Goal: Transaction & Acquisition: Purchase product/service

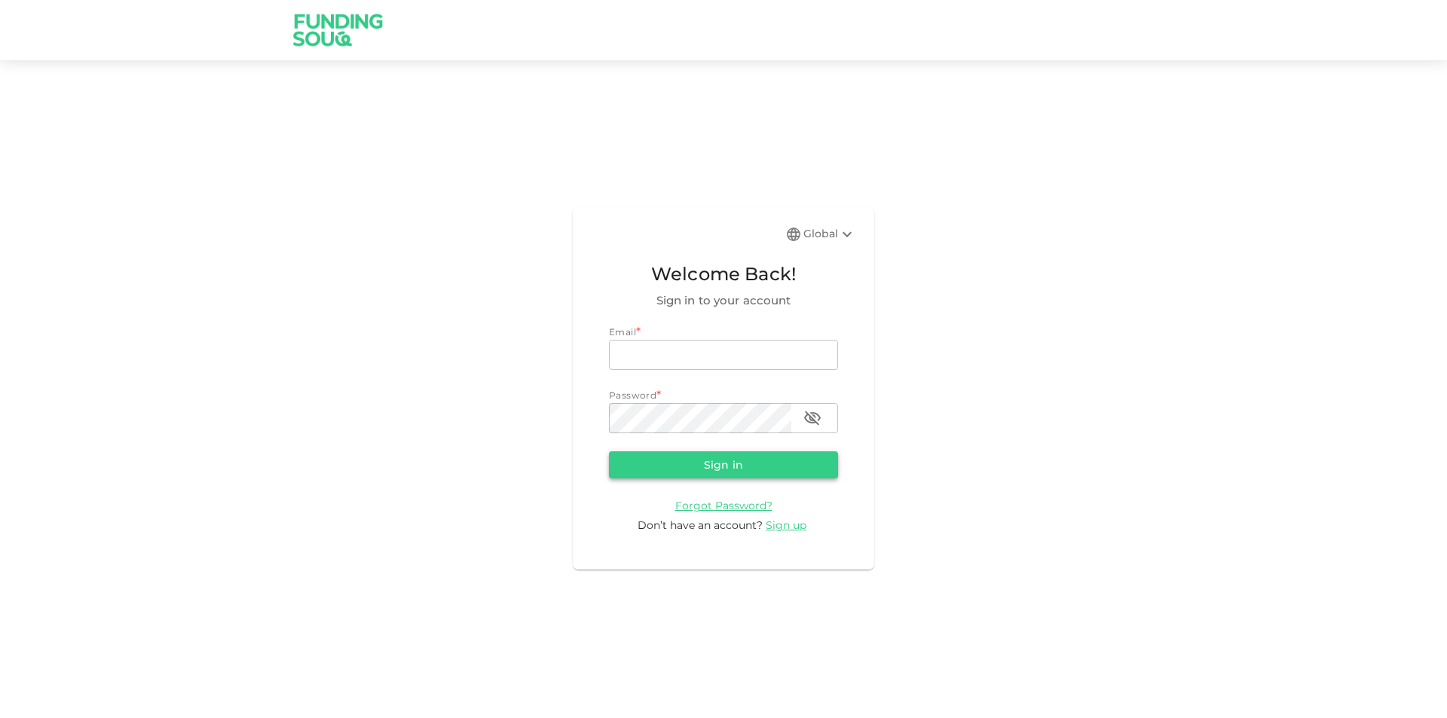
type input "guineverejane@gmail.com"
click at [774, 471] on button "Sign in" at bounding box center [723, 465] width 229 height 27
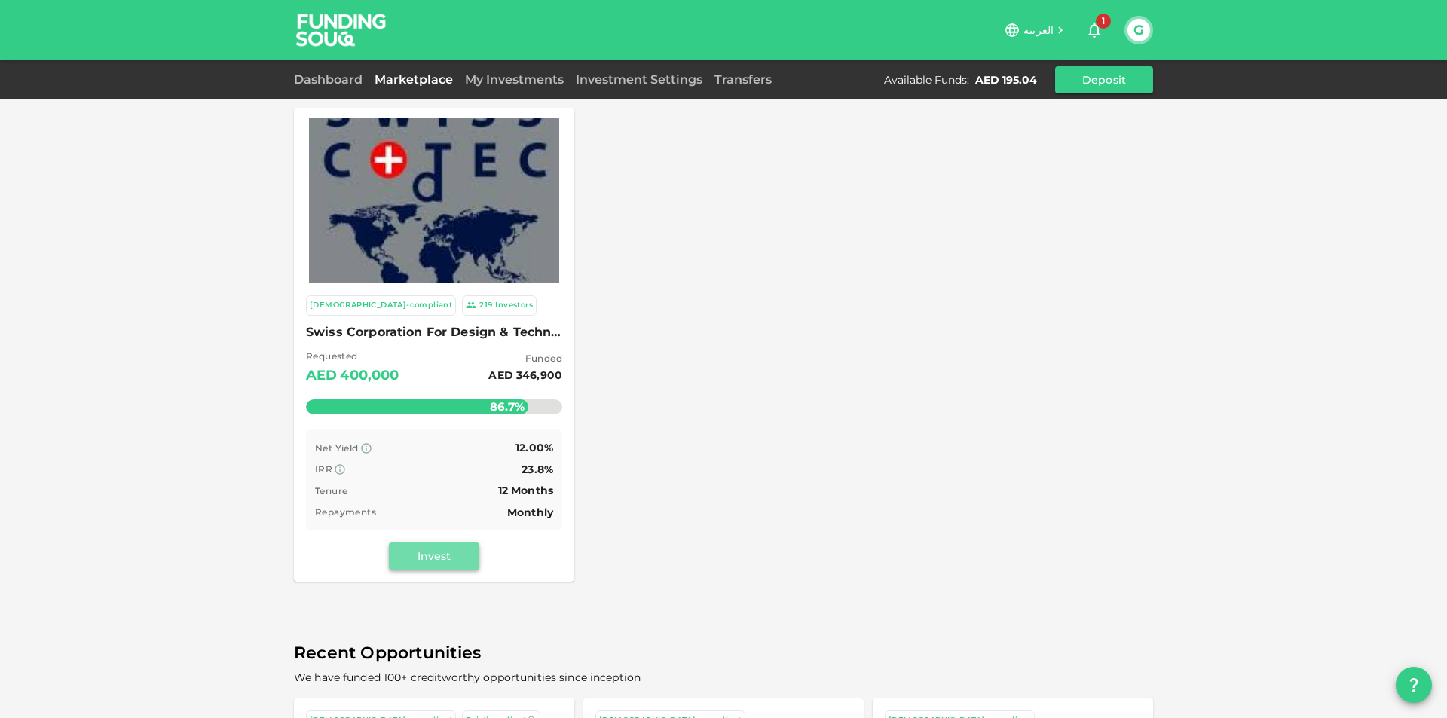
click at [418, 547] on button "Invest" at bounding box center [434, 556] width 90 height 27
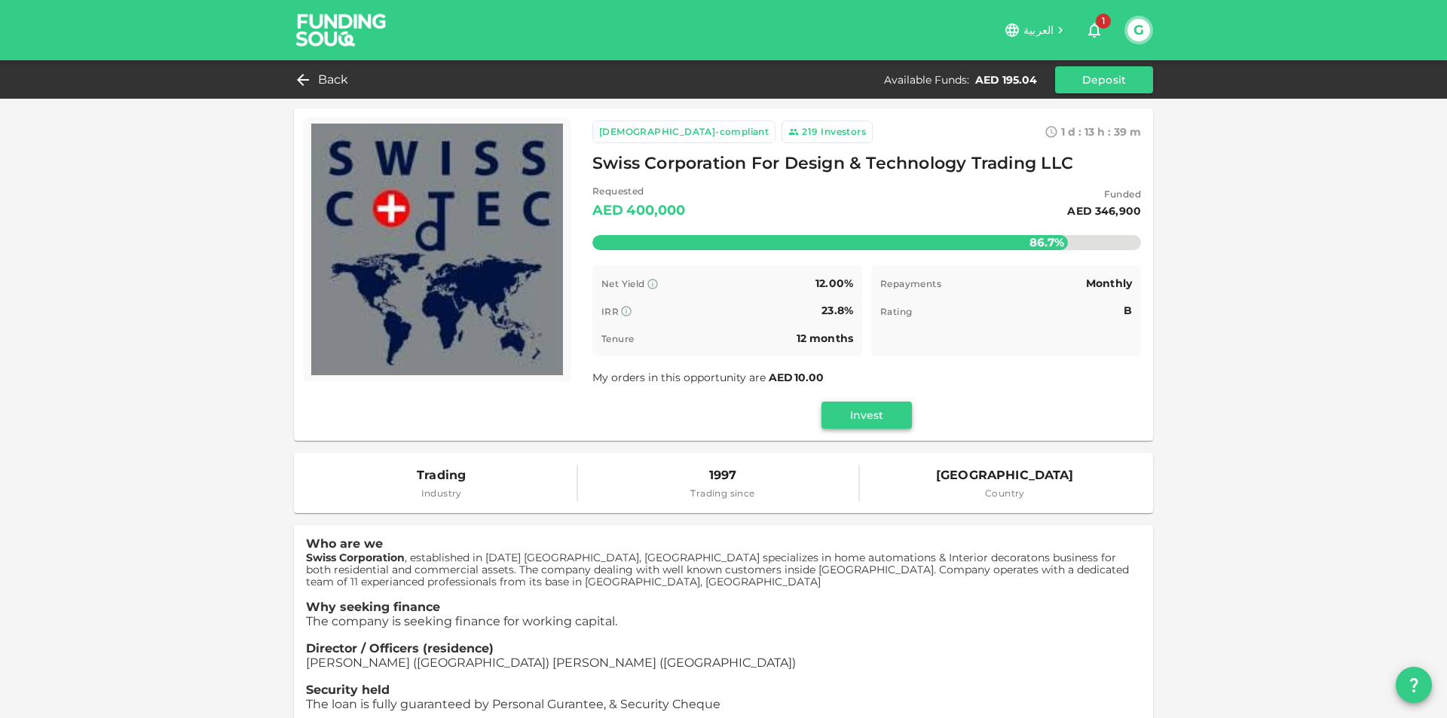
click at [869, 418] on button "Invest" at bounding box center [867, 415] width 90 height 27
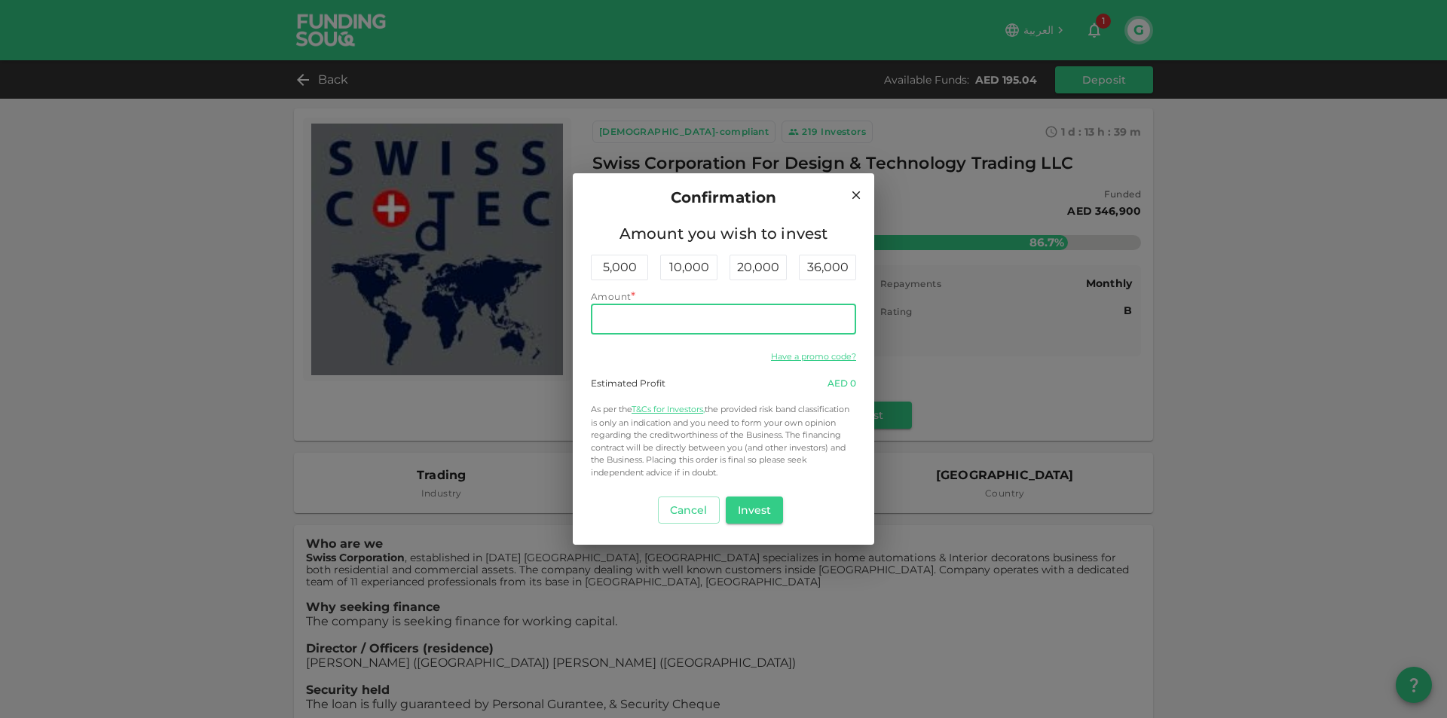
click at [706, 328] on input "Amount" at bounding box center [723, 320] width 265 height 30
click at [758, 504] on button "Invest" at bounding box center [755, 510] width 58 height 27
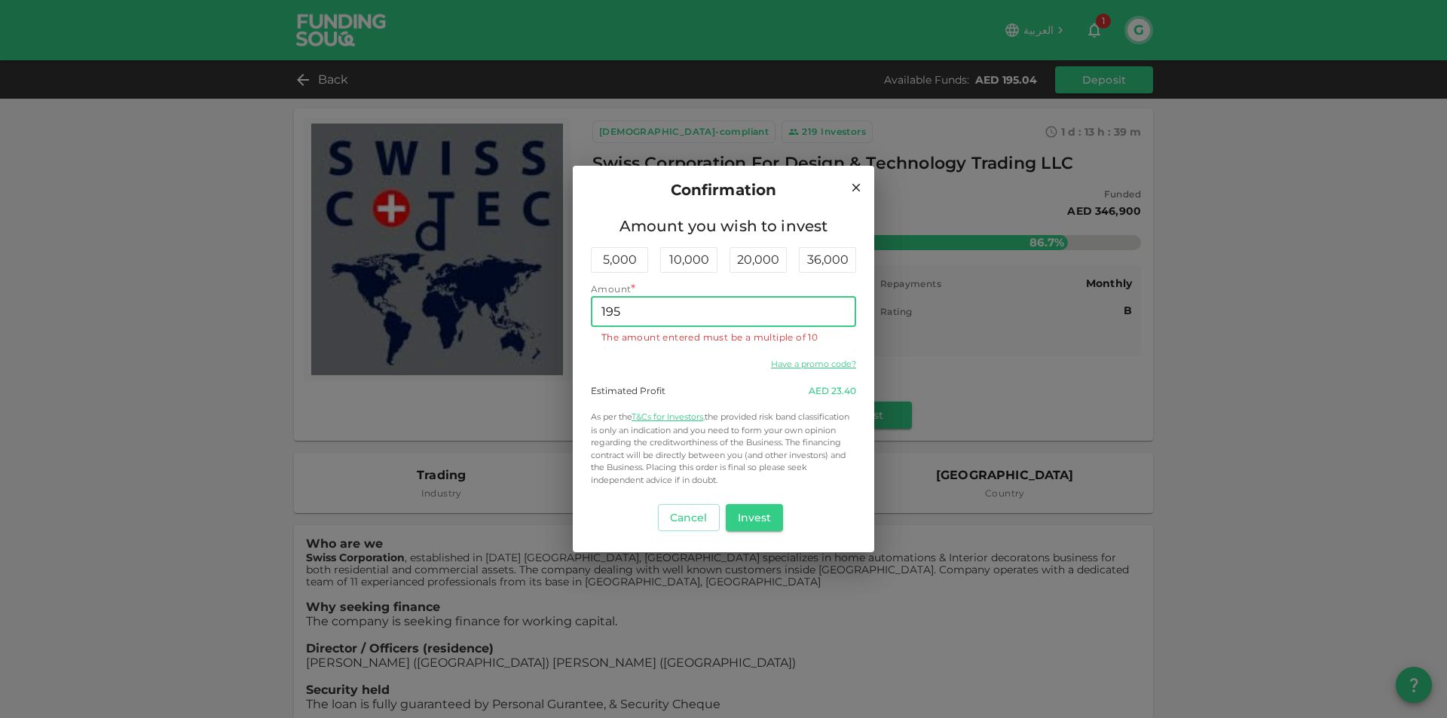
click at [665, 320] on input "195" at bounding box center [723, 312] width 265 height 30
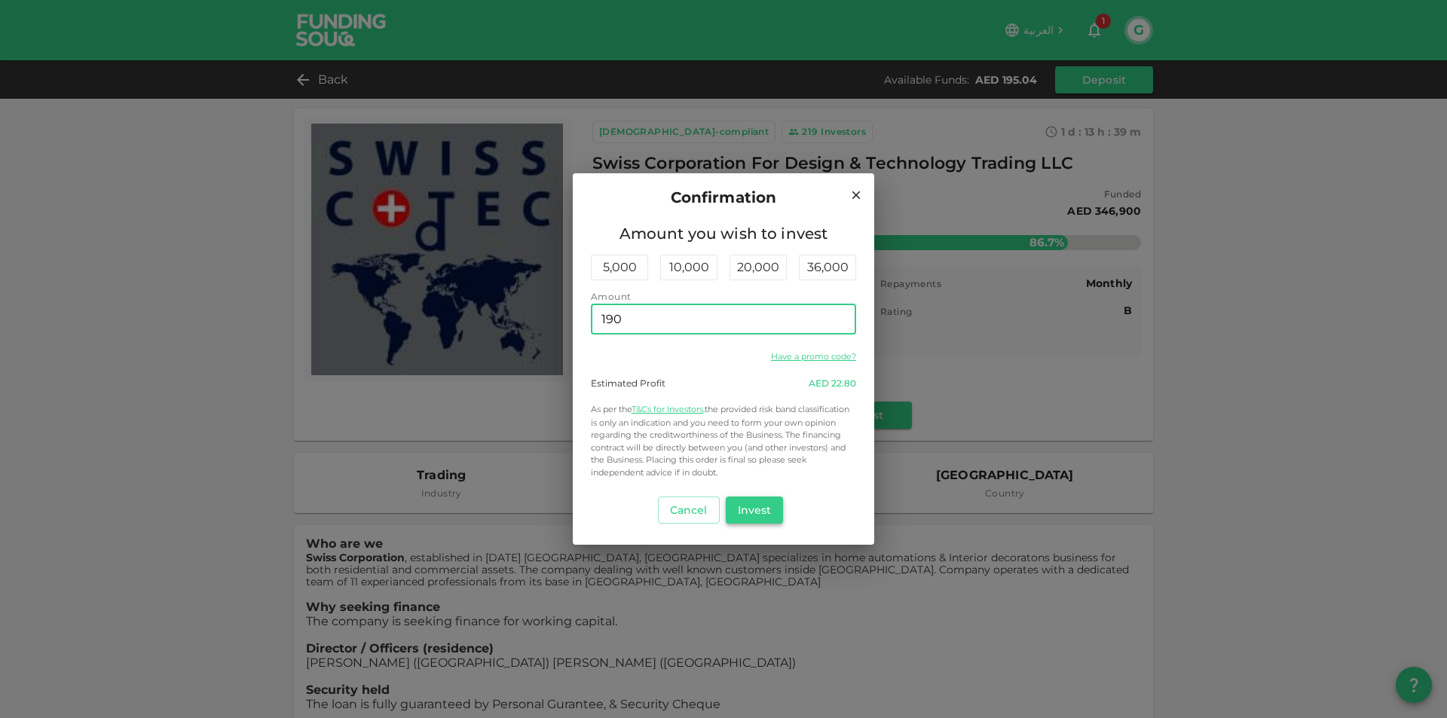
type input "190"
click at [750, 516] on button "Invest" at bounding box center [755, 510] width 58 height 27
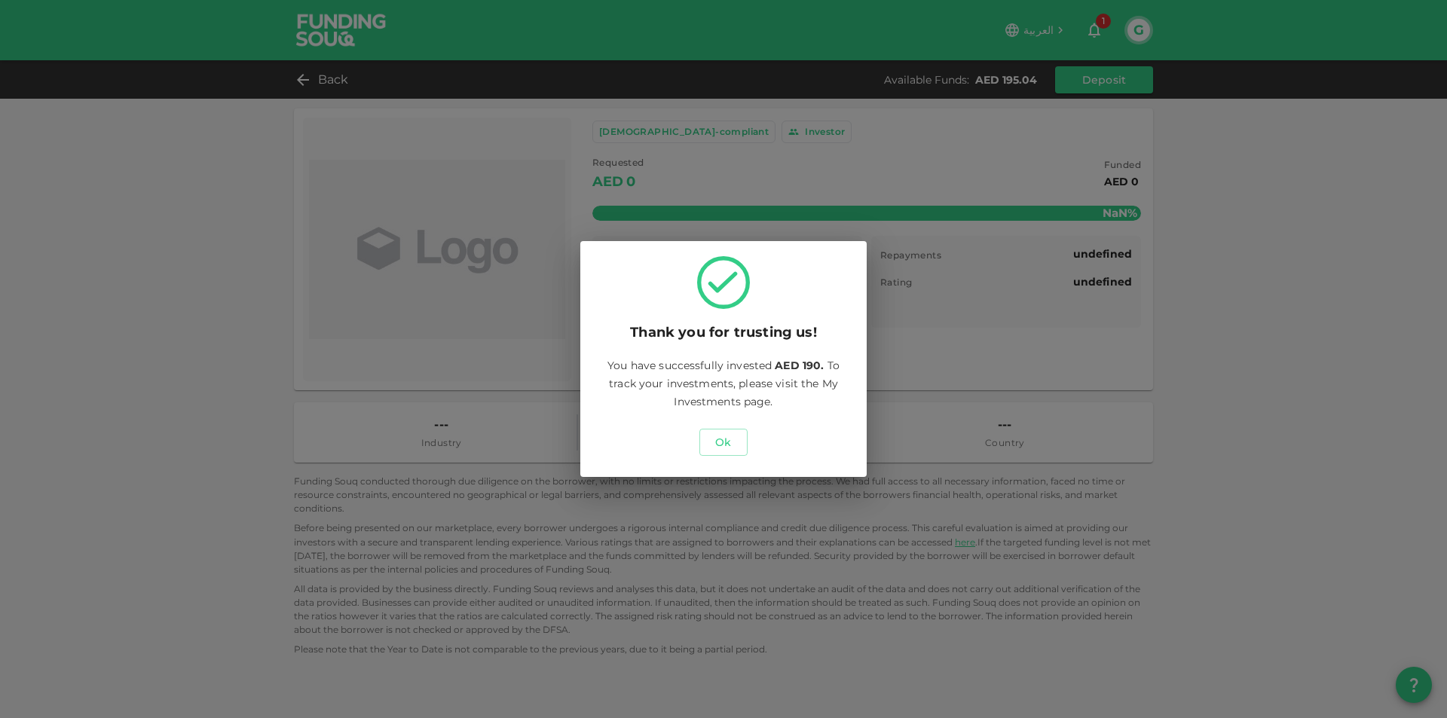
click at [697, 434] on div "Ok" at bounding box center [724, 442] width 250 height 39
drag, startPoint x: 715, startPoint y: 440, endPoint x: 746, endPoint y: 459, distance: 36.2
click at [715, 440] on button "Ok" at bounding box center [724, 442] width 48 height 27
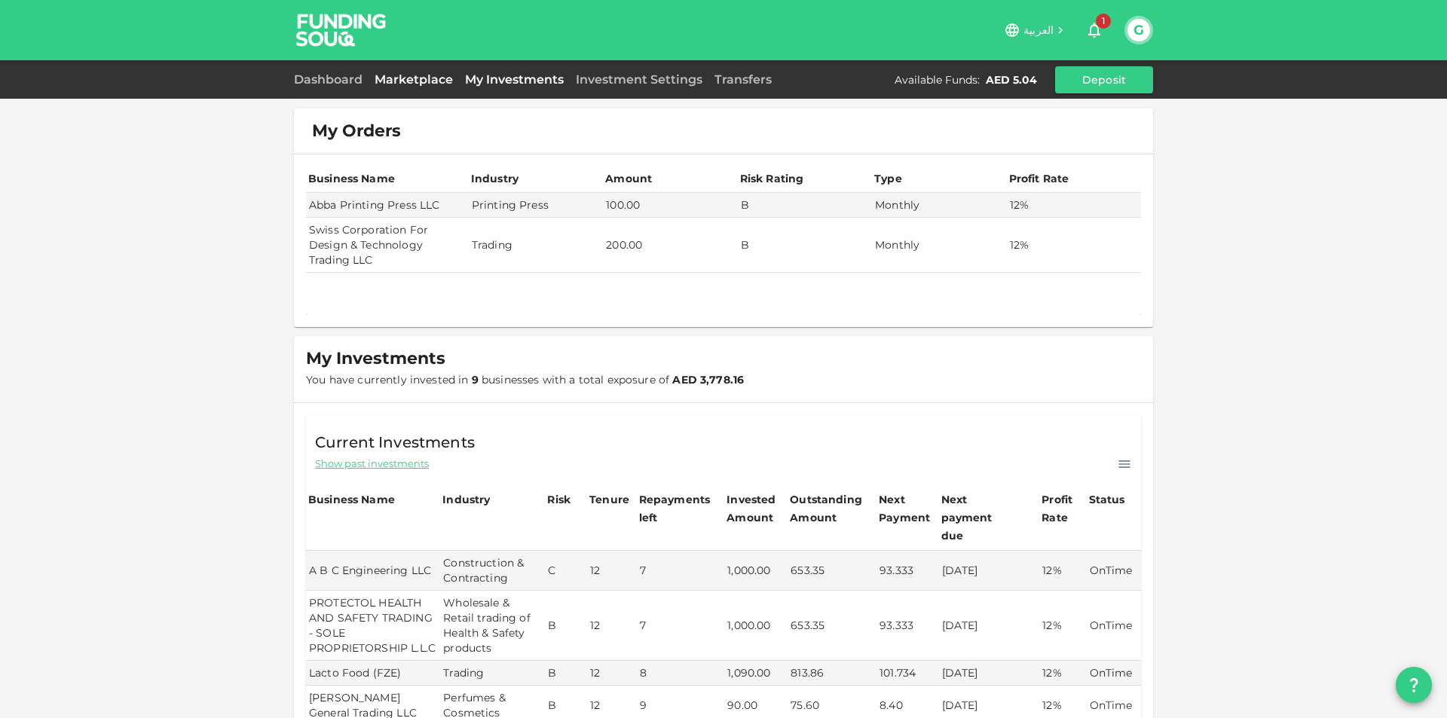
click at [407, 78] on link "Marketplace" at bounding box center [414, 79] width 90 height 14
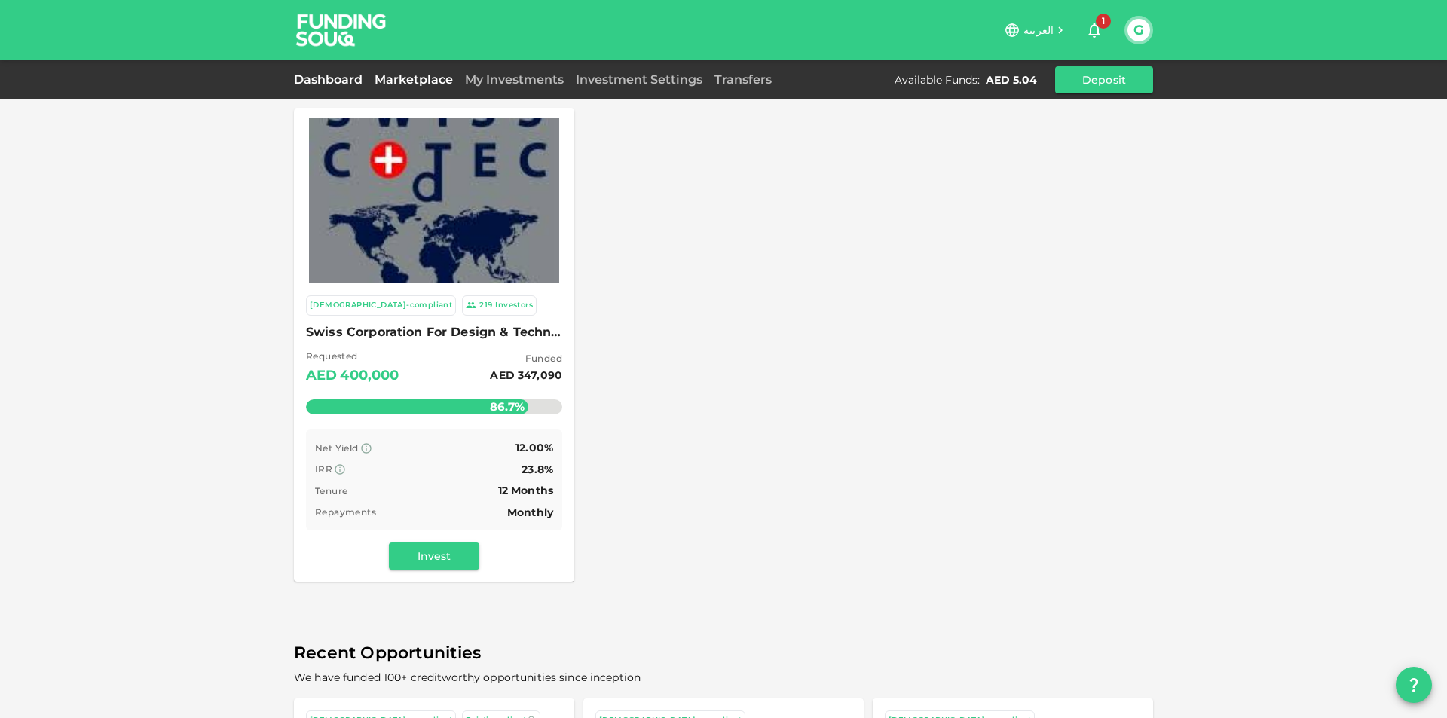
click at [345, 85] on link "Dashboard" at bounding box center [331, 79] width 75 height 14
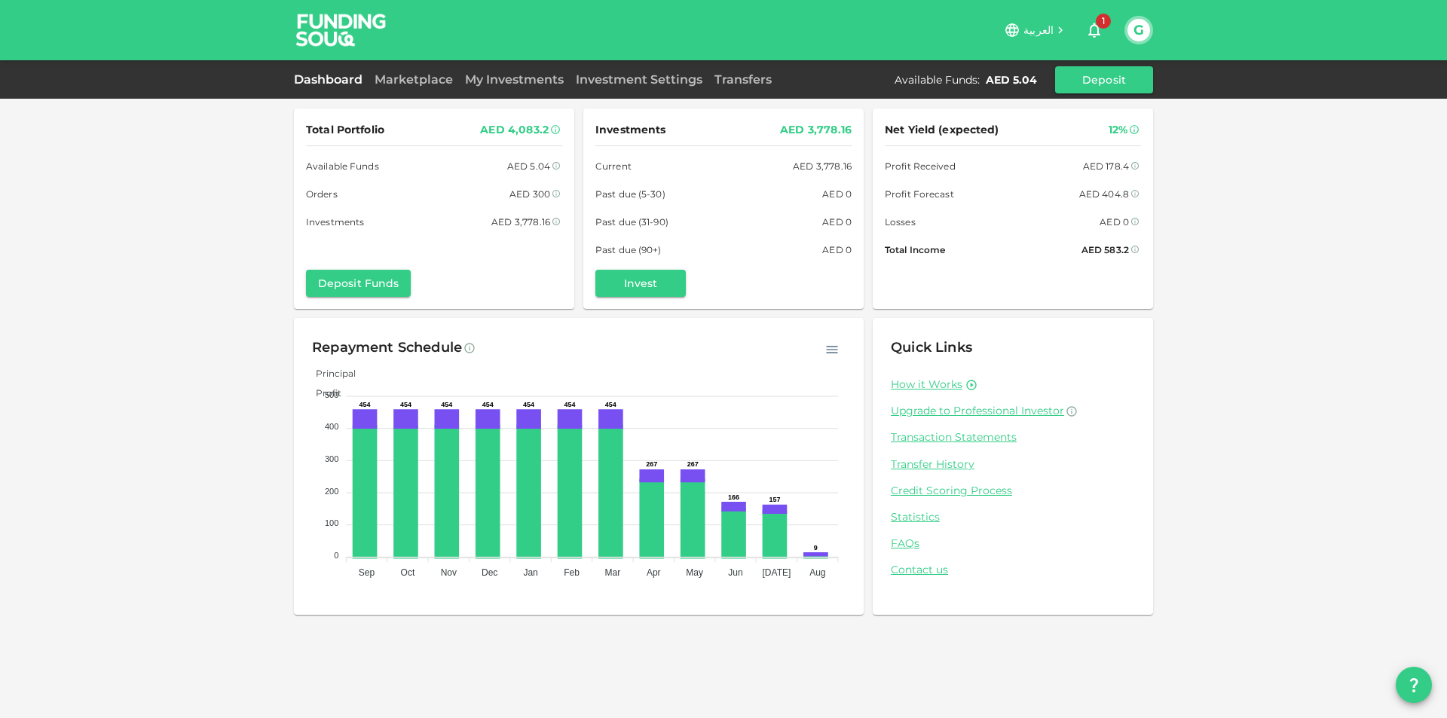
click at [1095, 29] on icon "button" at bounding box center [1095, 30] width 18 height 18
